Goal: Communication & Community: Share content

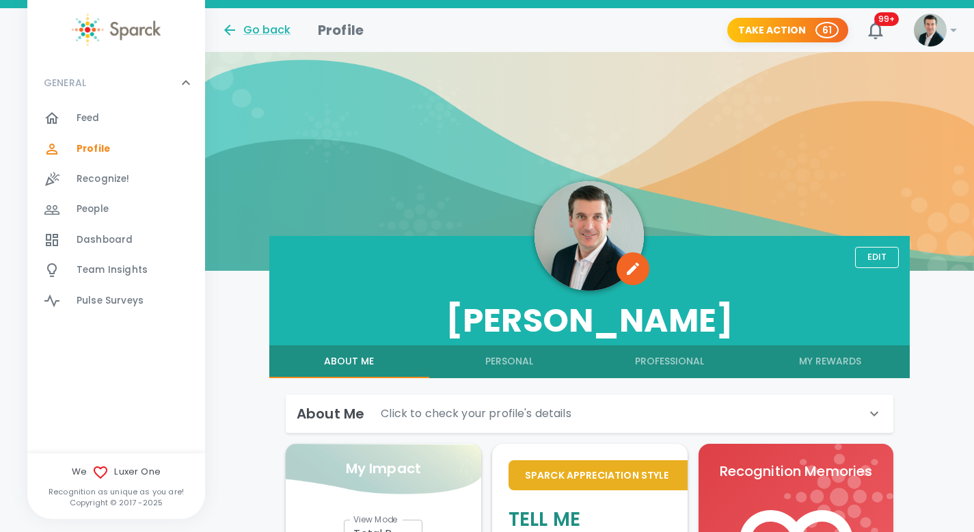
click at [124, 25] on img at bounding box center [116, 30] width 89 height 32
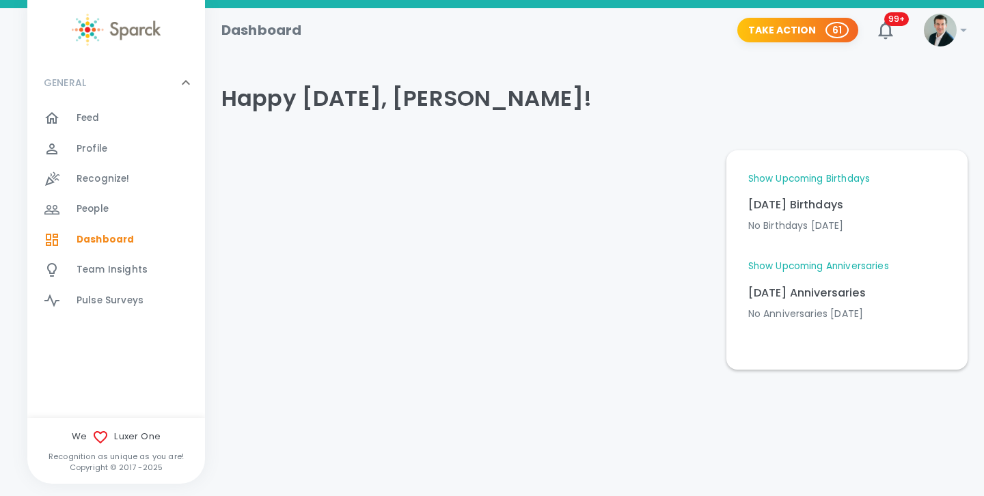
click at [98, 180] on span "Recognize!" at bounding box center [103, 179] width 53 height 14
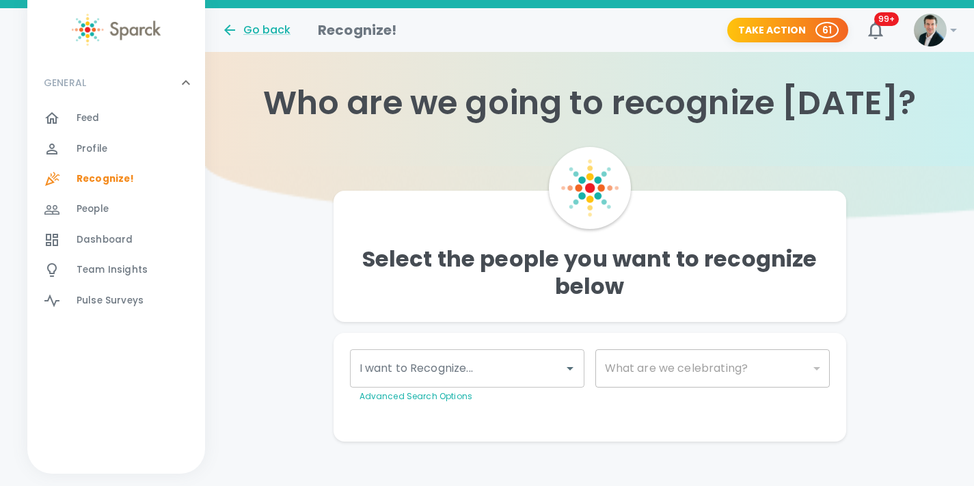
scroll to position [22, 0]
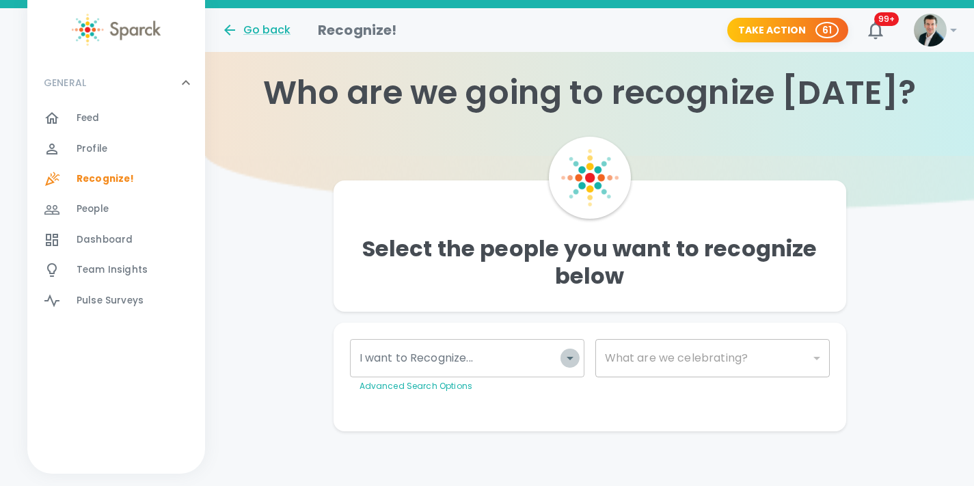
click at [575, 360] on icon "Open" at bounding box center [570, 358] width 16 height 16
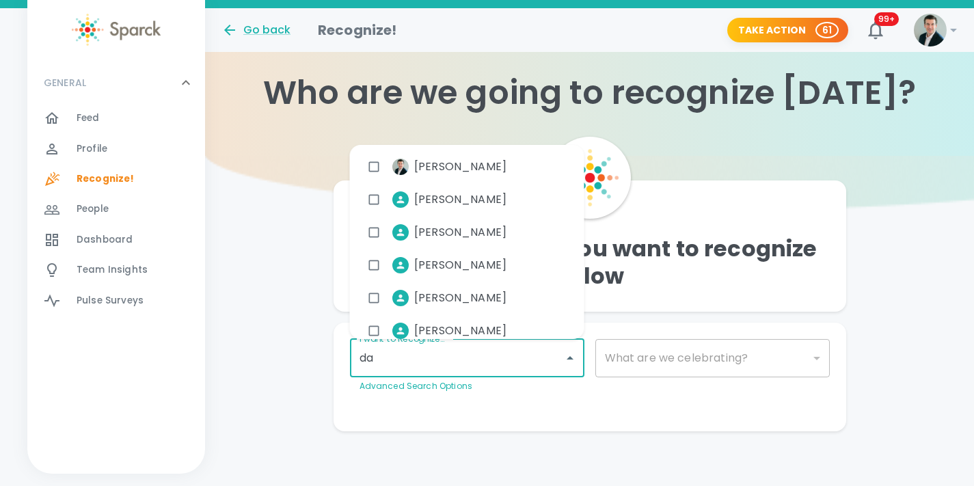
type input "dav"
click at [376, 193] on input "checkbox" at bounding box center [374, 200] width 26 height 26
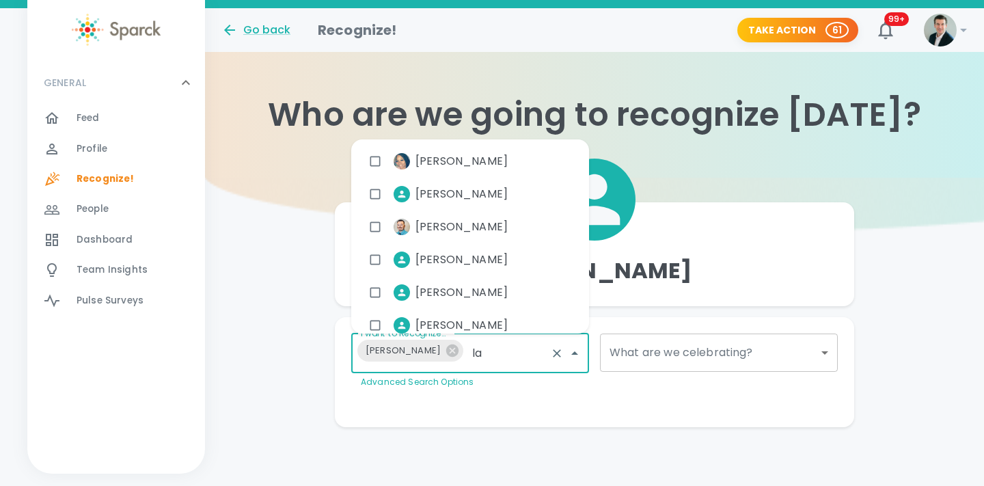
type input "[PERSON_NAME]"
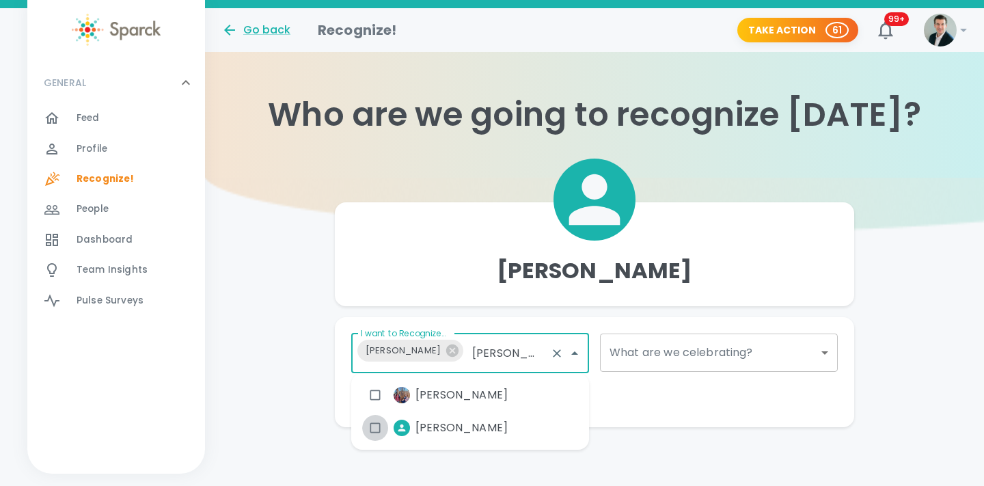
click at [375, 427] on input "checkbox" at bounding box center [375, 428] width 26 height 26
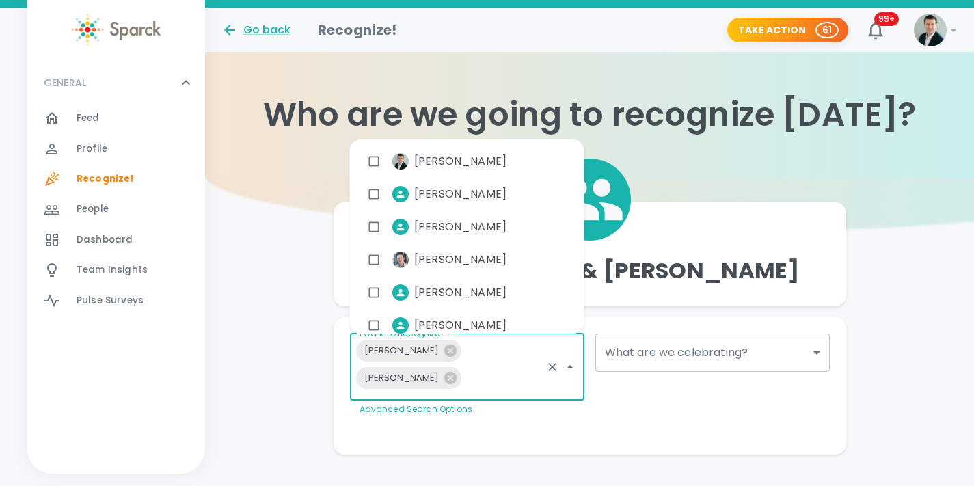
click at [603, 428] on div "Make This Private Preview Send" at bounding box center [584, 432] width 491 height 11
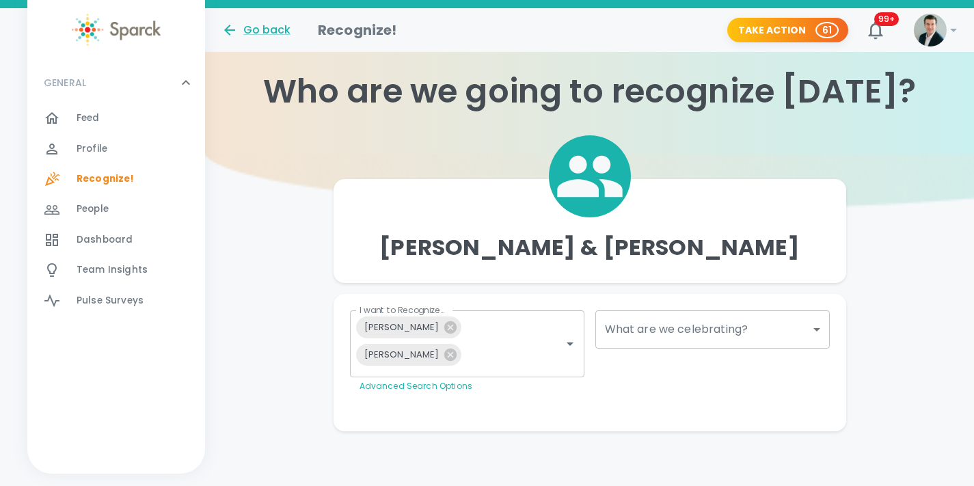
scroll to position [13, 0]
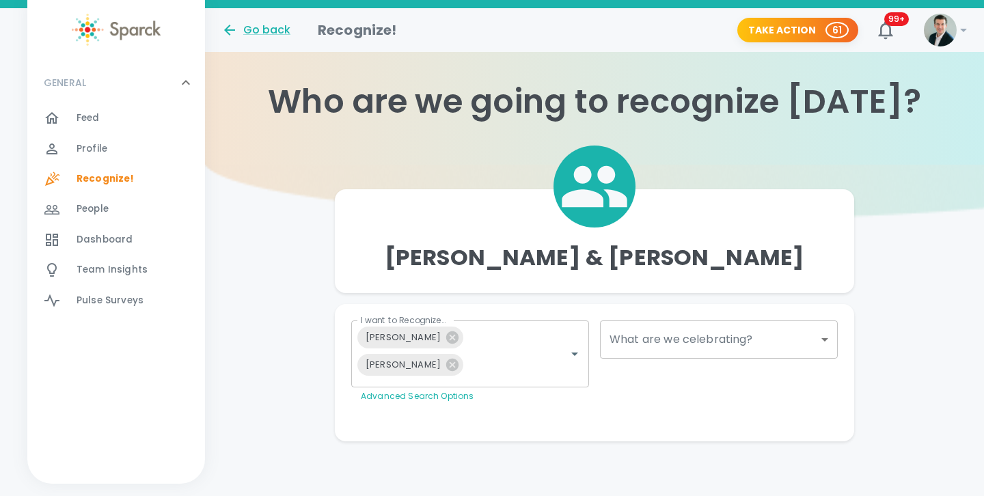
click at [797, 325] on body "Skip Navigation Go back Recognize! Take Action 61 99+ ! GENERAL 0 Feed 0 Profil…" at bounding box center [492, 241] width 984 height 509
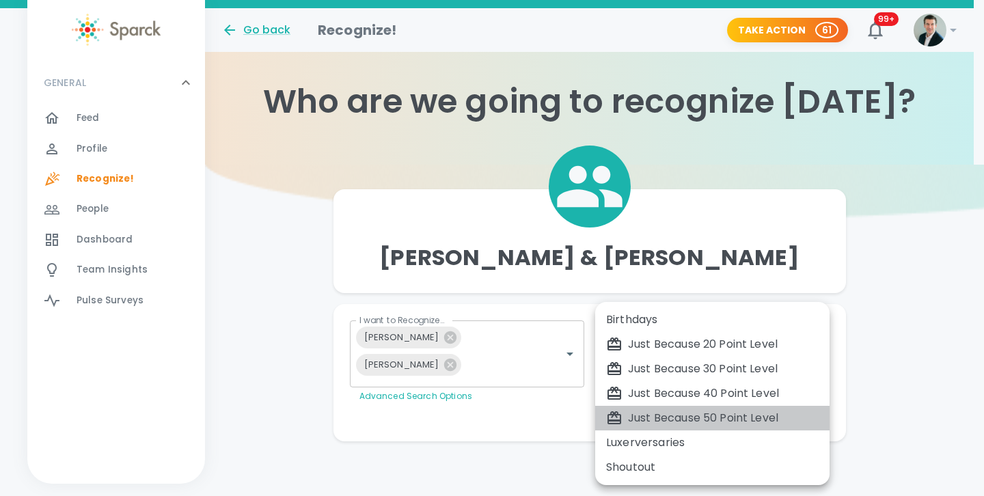
click at [700, 414] on div "Just Because 50 Point Level" at bounding box center [712, 418] width 213 height 16
type input "2009"
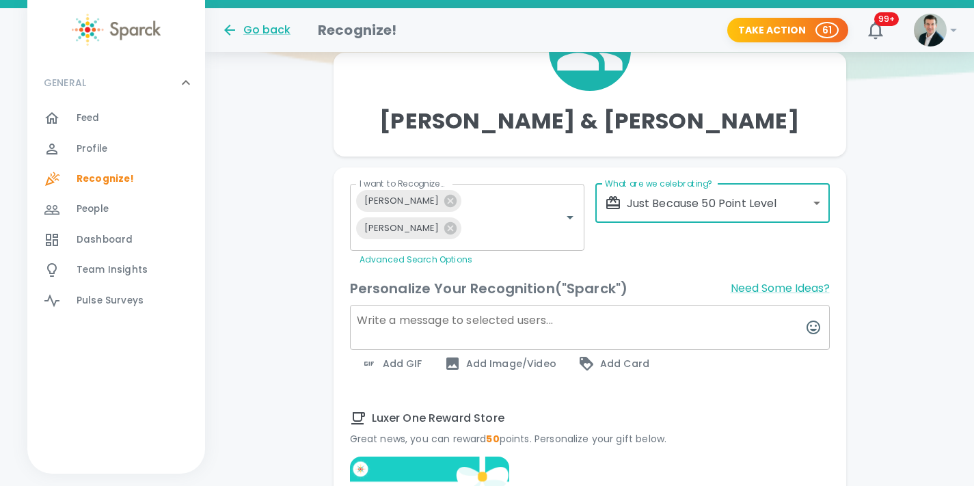
scroll to position [150, 0]
click at [554, 327] on textarea at bounding box center [590, 326] width 480 height 45
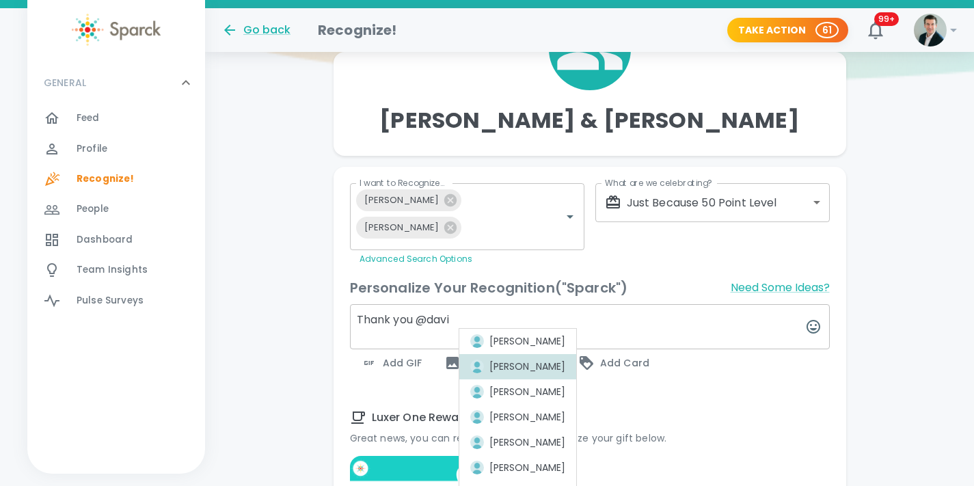
click at [532, 365] on div "[PERSON_NAME]" at bounding box center [518, 367] width 96 height 14
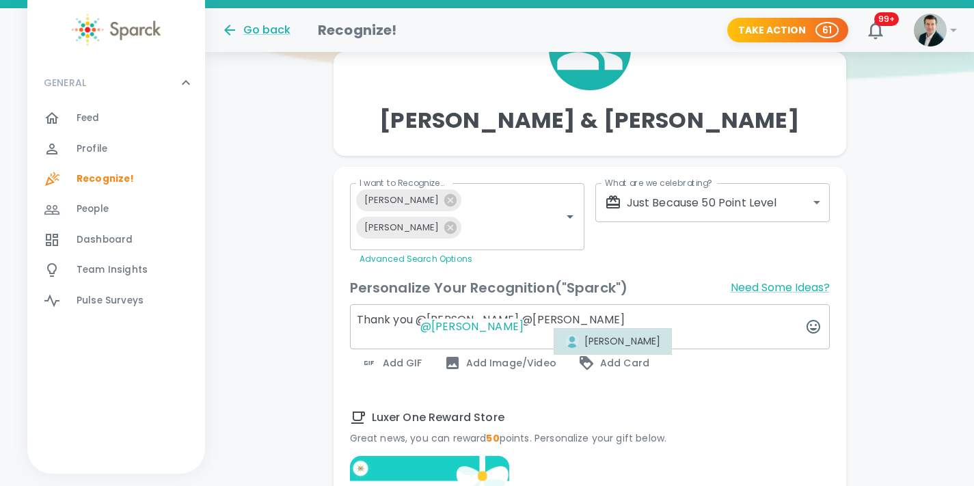
click at [612, 339] on div "[PERSON_NAME]" at bounding box center [613, 341] width 96 height 14
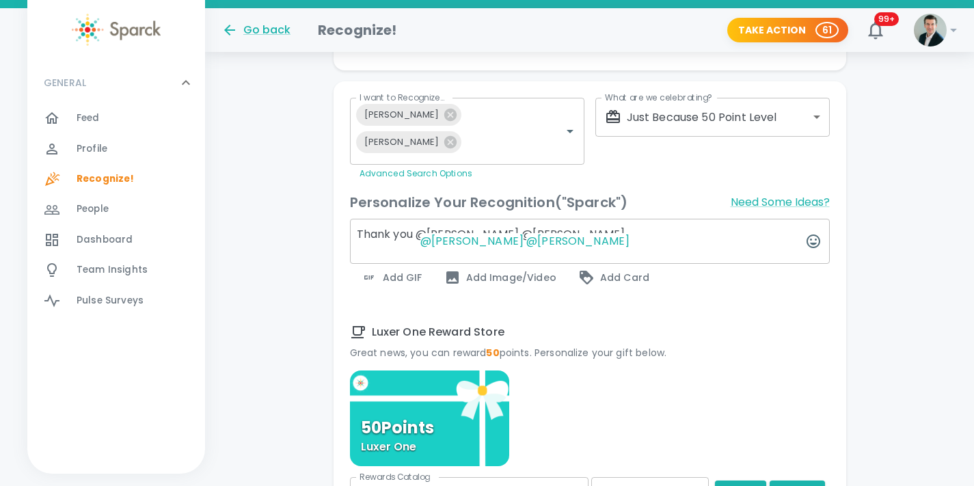
scroll to position [237, 0]
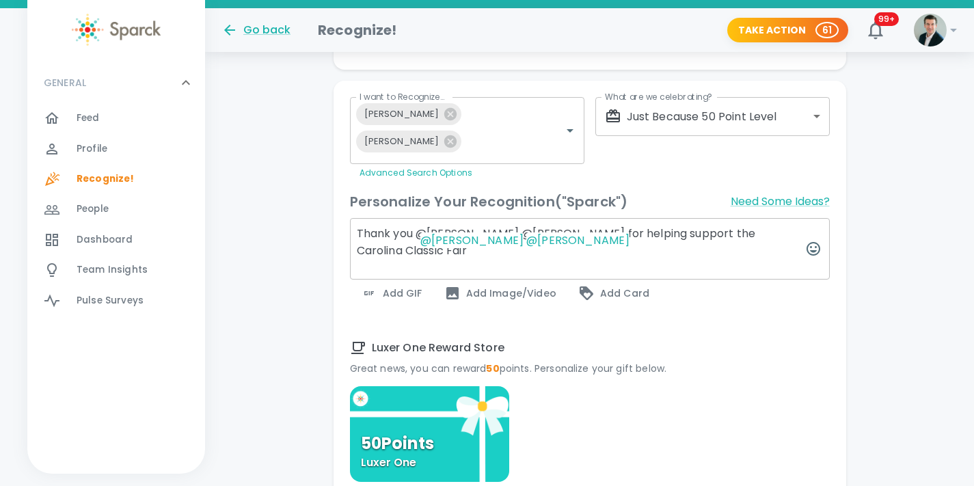
click at [699, 234] on textarea "Thank you @[PERSON_NAME] @[PERSON_NAME] for helping support the Carolina Classi…" at bounding box center [590, 249] width 480 height 62
click at [478, 258] on textarea "Thank you @[PERSON_NAME] @[PERSON_NAME] for helping support Droplocker at the C…" at bounding box center [590, 249] width 480 height 62
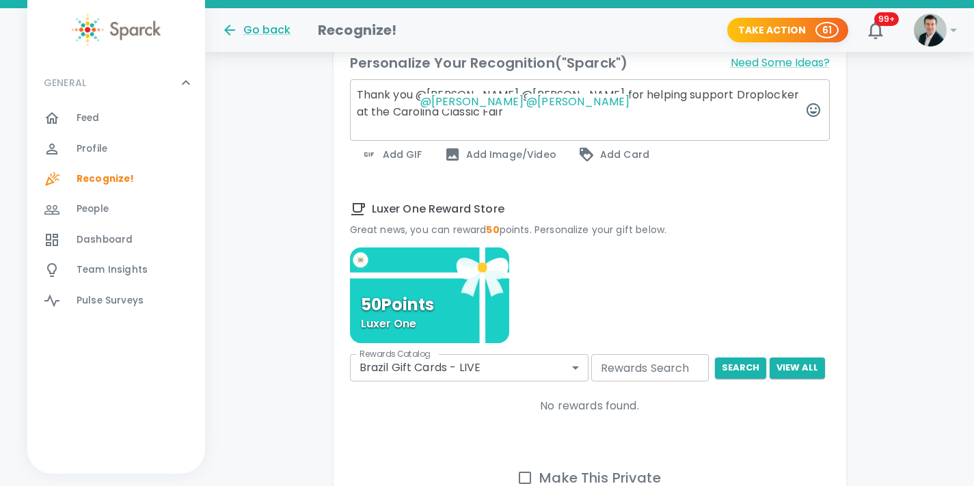
scroll to position [452, 0]
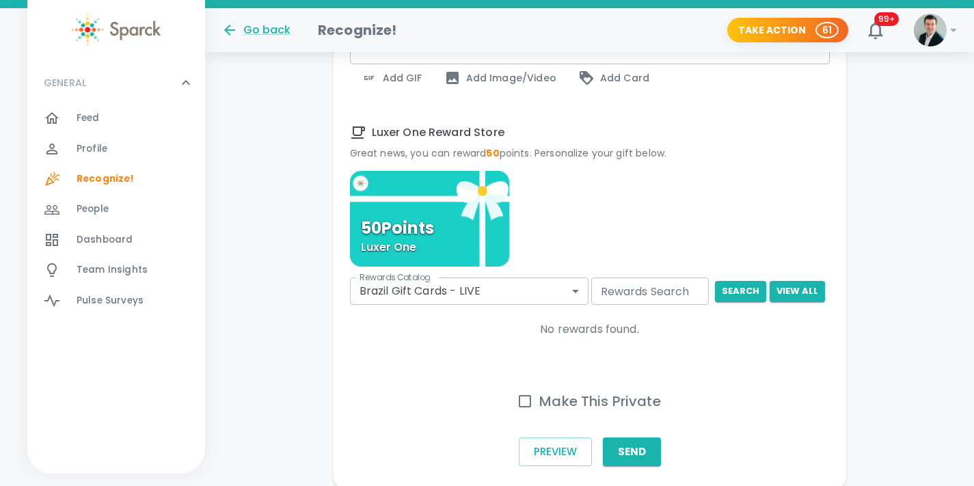
type textarea "Thank you @[PERSON_NAME] @[PERSON_NAME] for helping support Droplocker at the C…"
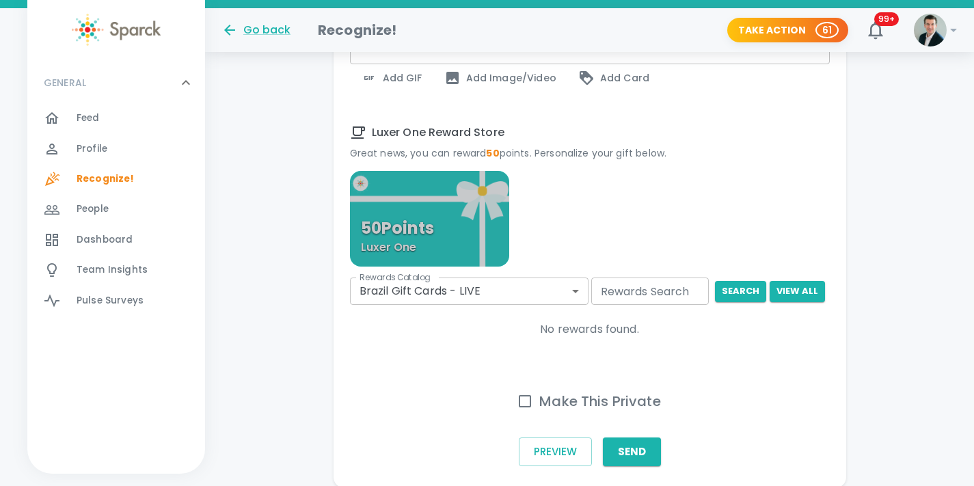
click at [455, 223] on div "50 Points Luxer One" at bounding box center [430, 219] width 160 height 96
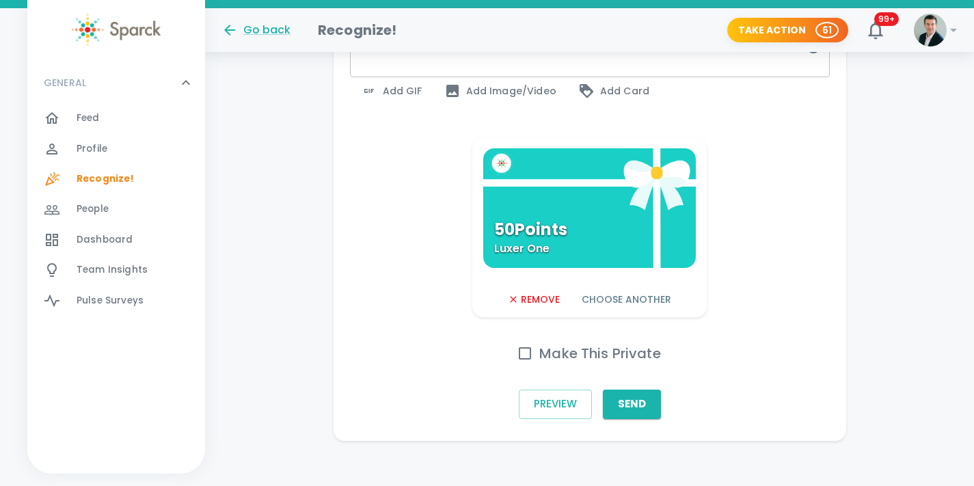
scroll to position [428, 0]
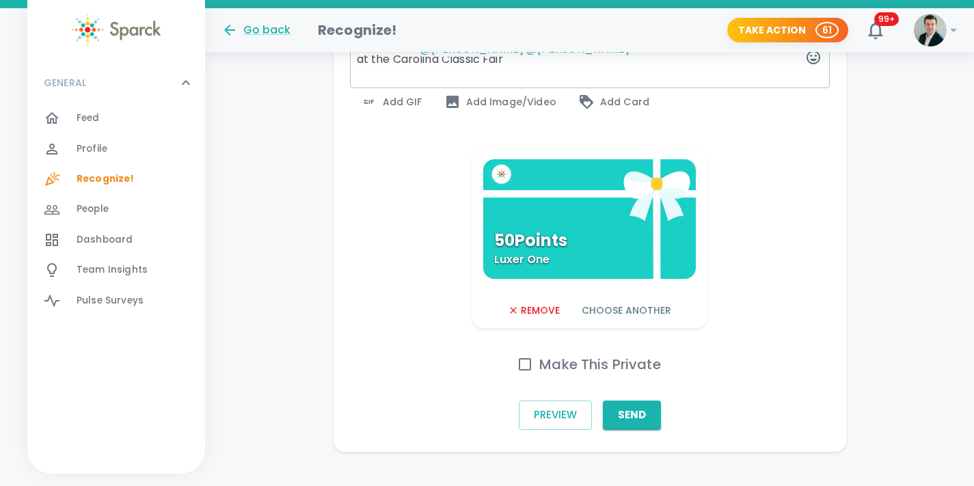
click at [530, 365] on input "Make This Private" at bounding box center [525, 364] width 29 height 29
checkbox input "true"
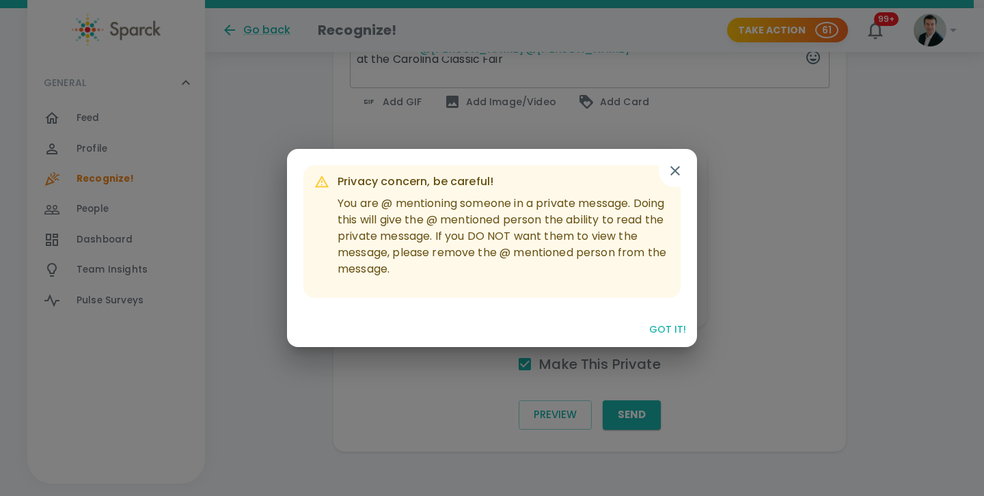
click at [665, 331] on button "Got it!" at bounding box center [668, 329] width 48 height 25
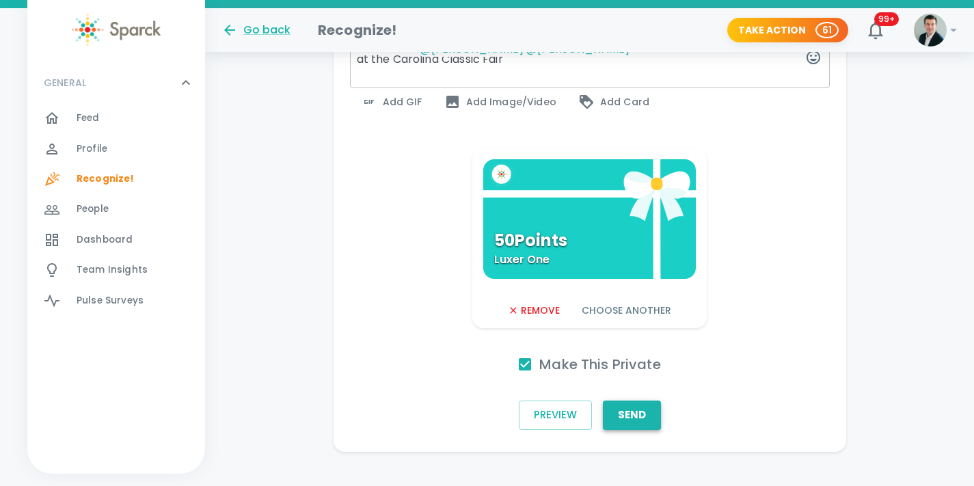
click at [631, 412] on button "Send" at bounding box center [632, 415] width 58 height 29
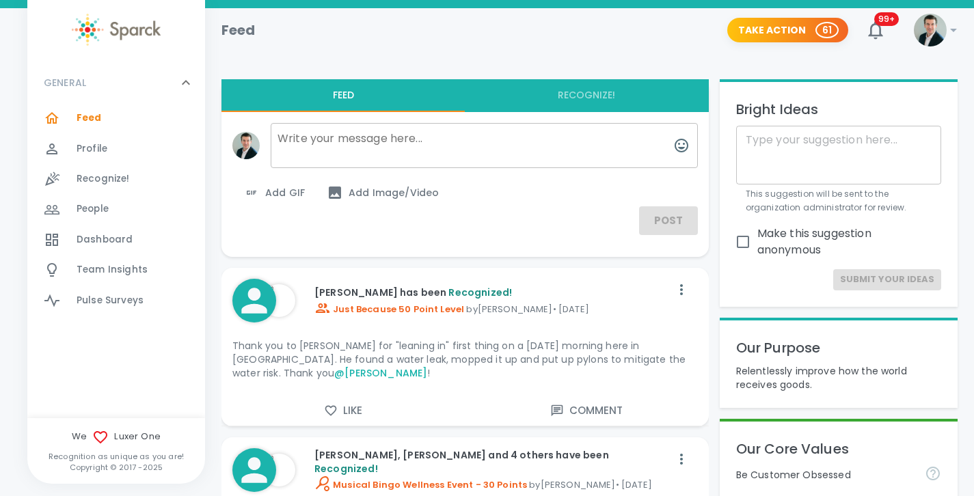
click at [112, 176] on span "Recognize!" at bounding box center [103, 179] width 53 height 14
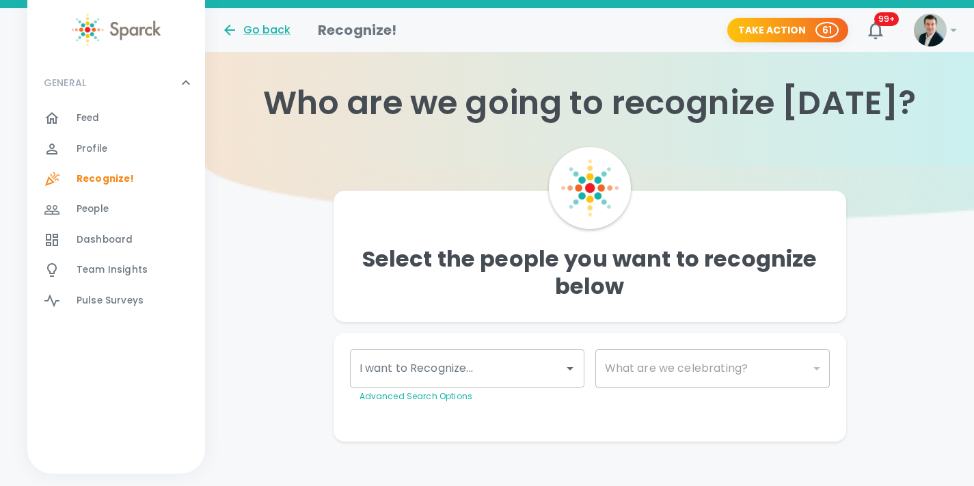
scroll to position [22, 0]
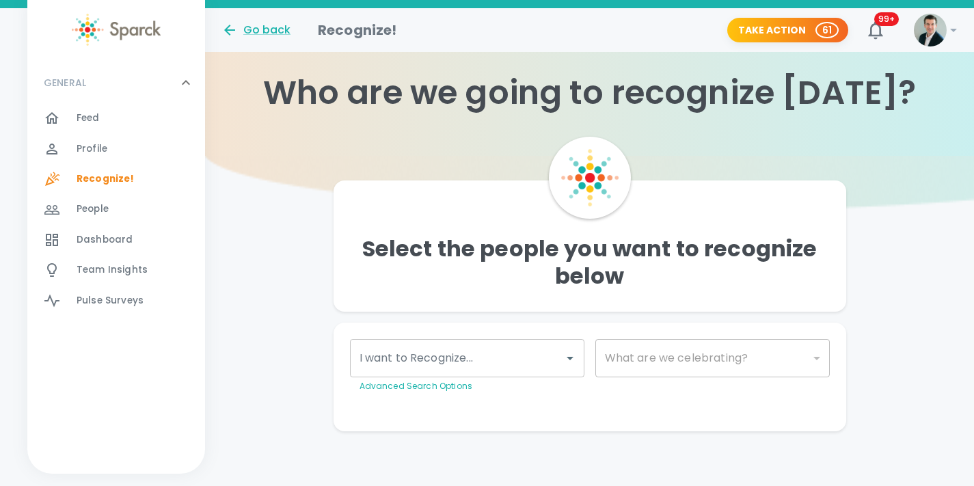
click at [522, 357] on input "I want to Recognize..." at bounding box center [457, 358] width 202 height 26
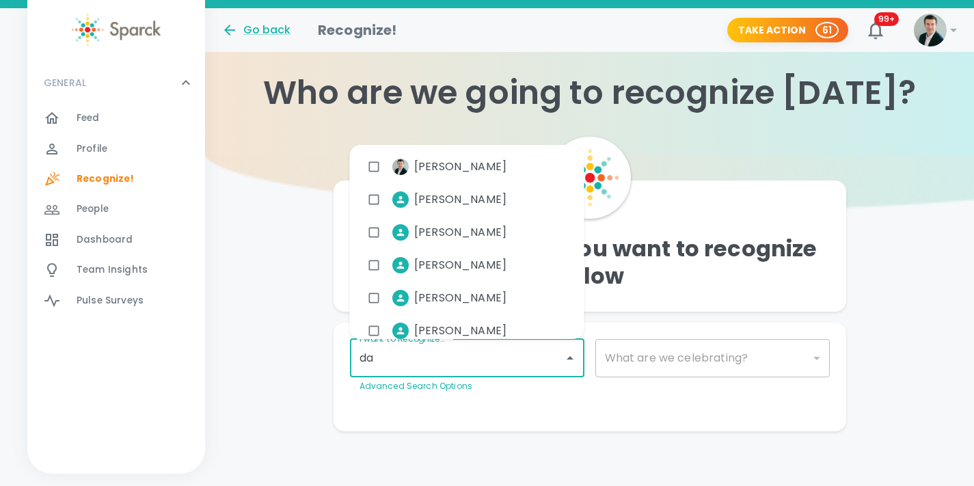
type input "dav"
click at [374, 194] on input "checkbox" at bounding box center [374, 200] width 26 height 26
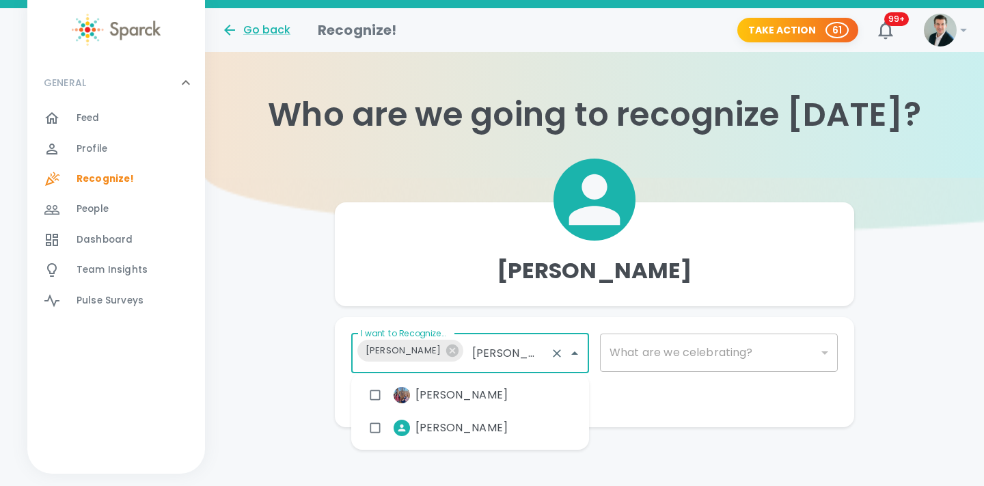
type input "laur"
click at [432, 391] on span "[PERSON_NAME]" at bounding box center [462, 395] width 92 height 16
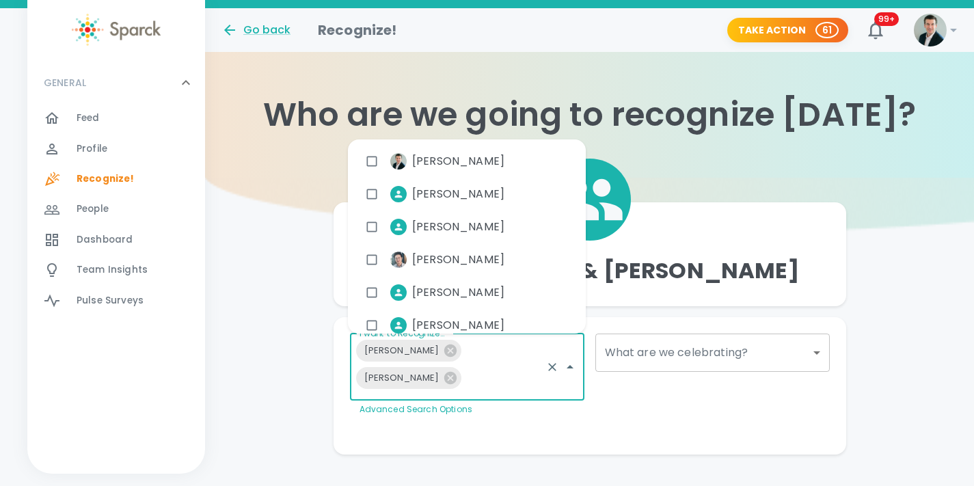
click at [232, 310] on div "[PERSON_NAME] & [PERSON_NAME] I want to Recognize... [PERSON_NAME] [PERSON_NAME…" at bounding box center [589, 316] width 769 height 277
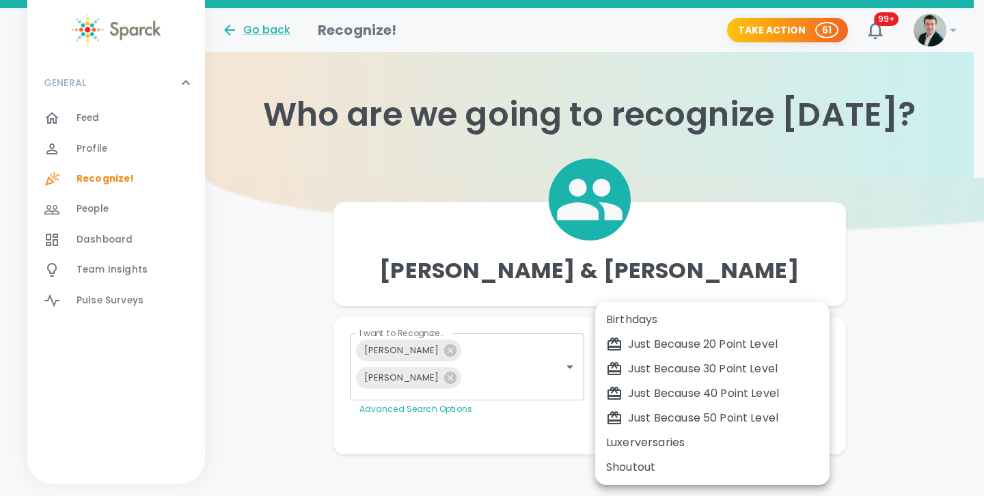
click at [684, 354] on body "Skip Navigation Go back Recognize! Take Action 61 99+ ! GENERAL 0 Feed 0 Profil…" at bounding box center [492, 254] width 984 height 509
click at [694, 414] on div "Just Because 50 Point Level" at bounding box center [712, 418] width 213 height 16
type input "2009"
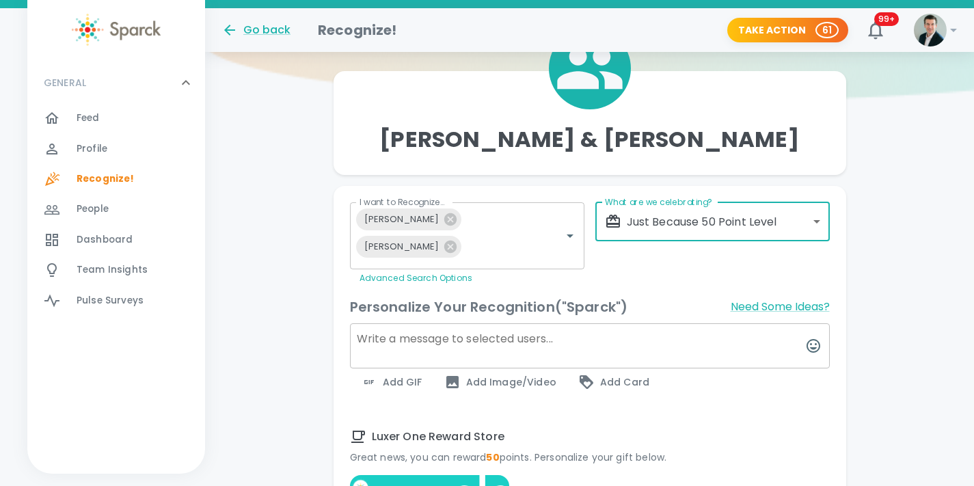
scroll to position [150, 0]
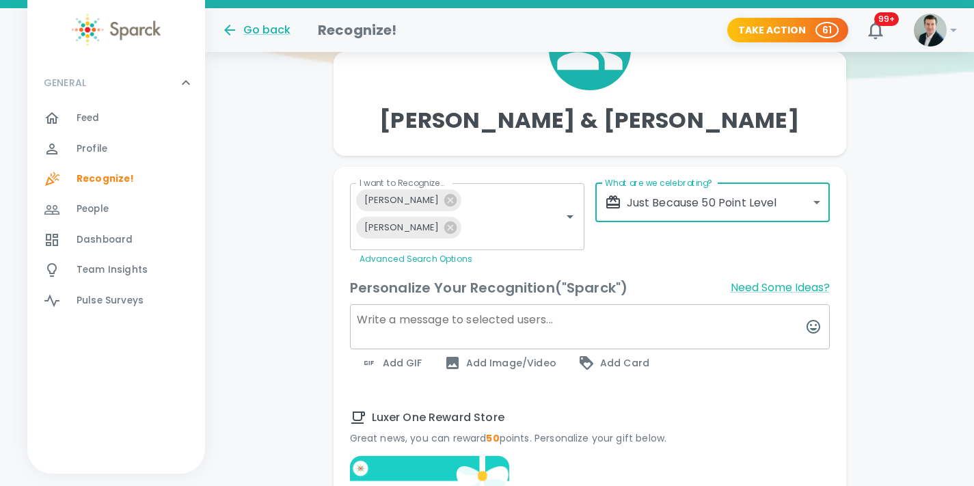
click at [489, 316] on textarea at bounding box center [590, 326] width 480 height 45
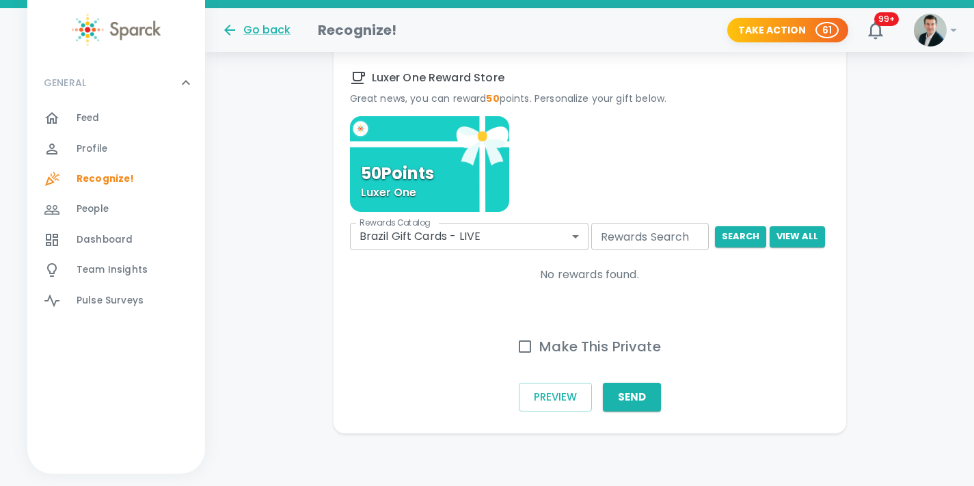
type textarea "Part 2 of thank you."
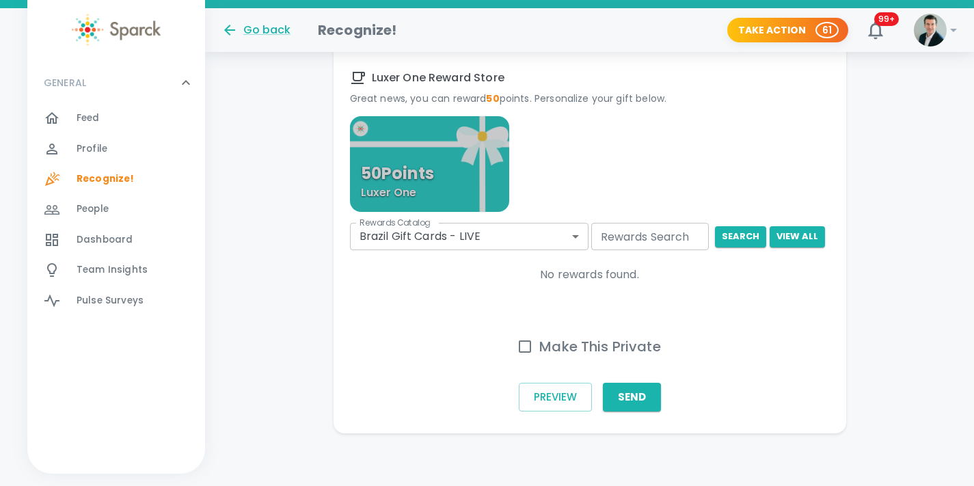
click at [465, 165] on div "50 Points Luxer One" at bounding box center [430, 164] width 160 height 96
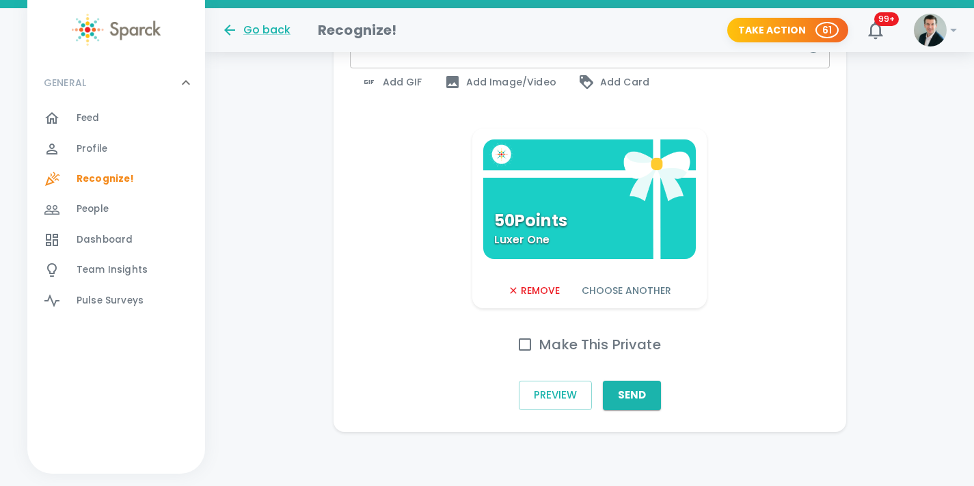
click at [557, 344] on h6 "Make This Private" at bounding box center [600, 345] width 122 height 22
click at [539, 344] on input "Make This Private" at bounding box center [525, 344] width 29 height 29
checkbox input "true"
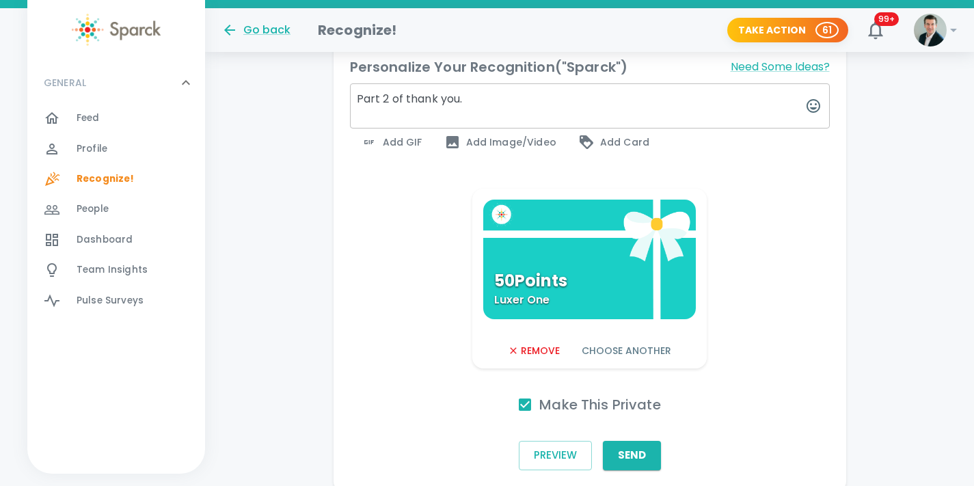
scroll to position [372, 0]
click at [478, 101] on textarea "Part 2 of thank you." at bounding box center [590, 105] width 480 height 45
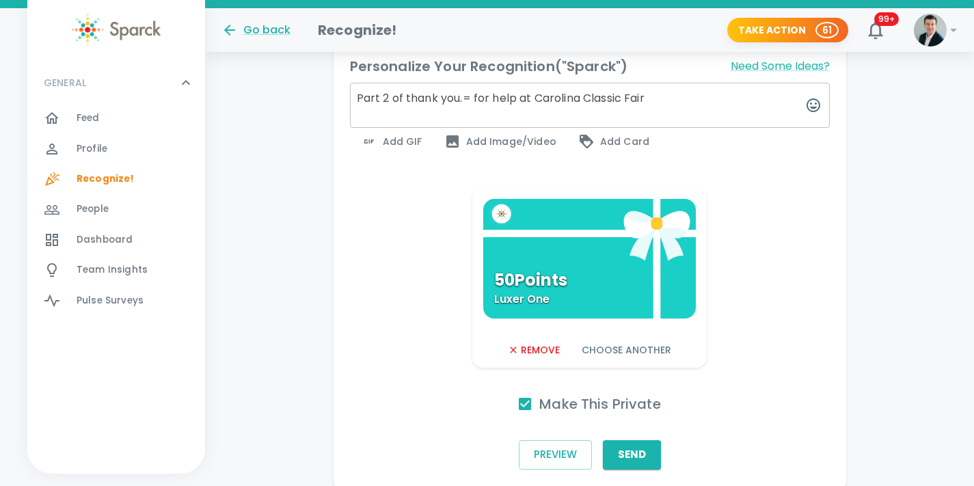
click at [470, 97] on textarea "Part 2 of thank you.= for help at Carolina Classic Fair" at bounding box center [590, 105] width 480 height 45
click at [654, 97] on textarea "Part 2 of thank you for help at Carolina Classic Fair" at bounding box center [590, 105] width 480 height 45
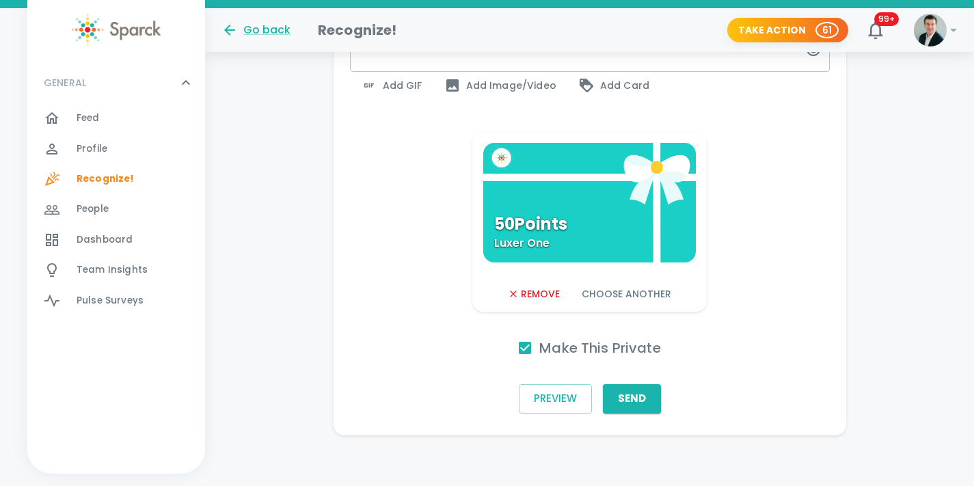
scroll to position [431, 0]
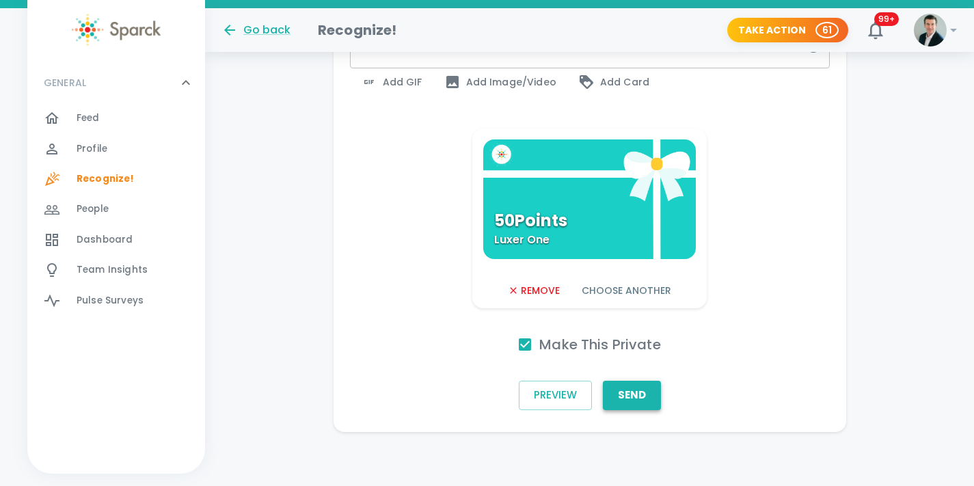
type textarea "Part 2 of thank you for help at Carolina Classic Fair!"
click at [625, 392] on button "Send" at bounding box center [632, 395] width 58 height 29
